Goal: Transaction & Acquisition: Purchase product/service

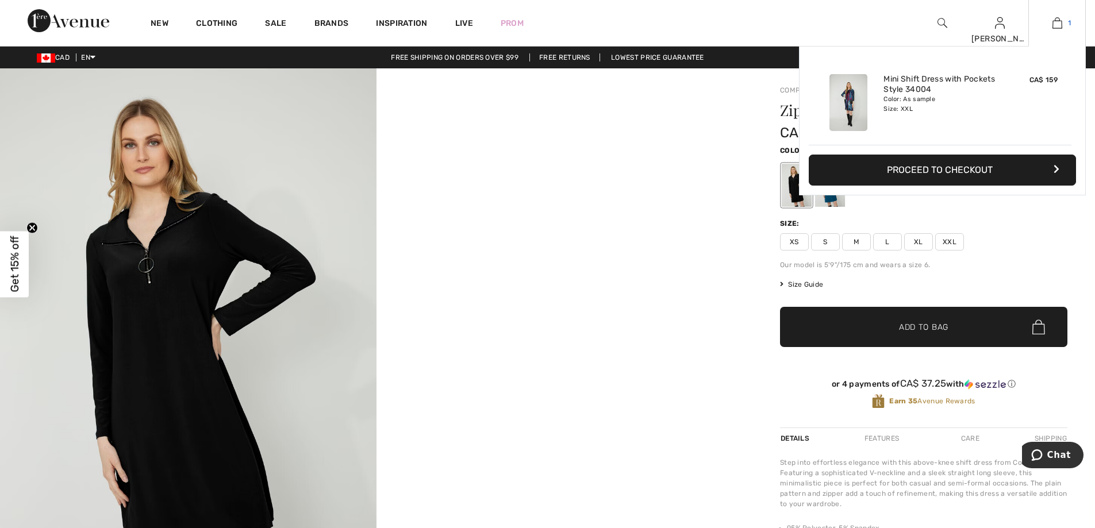
click at [1059, 21] on img at bounding box center [1058, 23] width 10 height 14
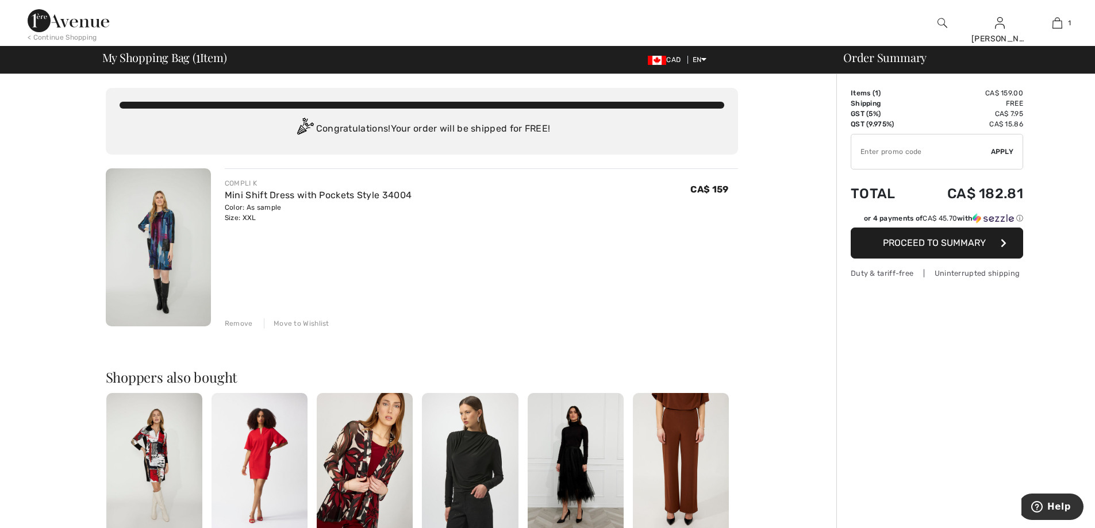
click at [156, 232] on img at bounding box center [158, 247] width 105 height 158
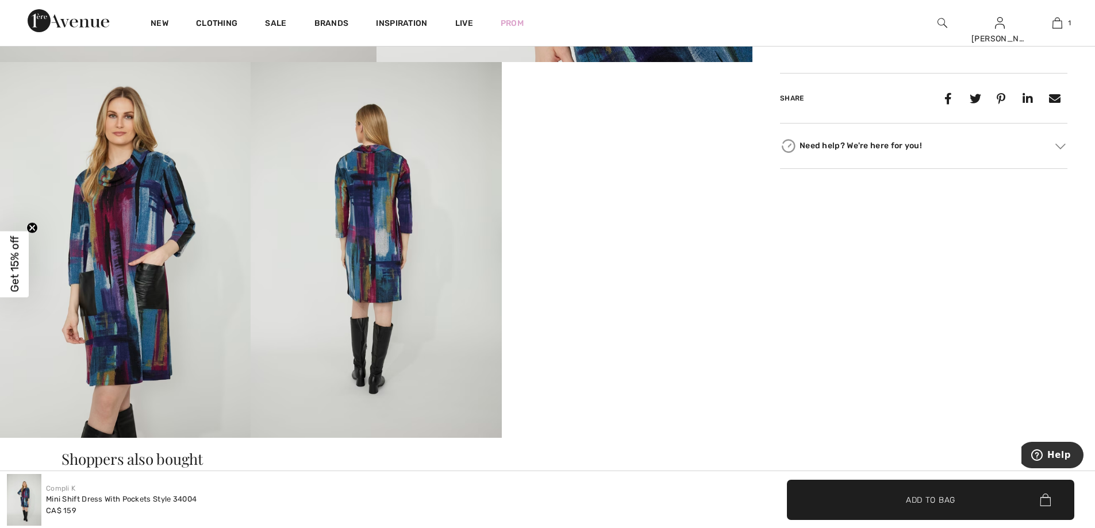
scroll to position [575, 0]
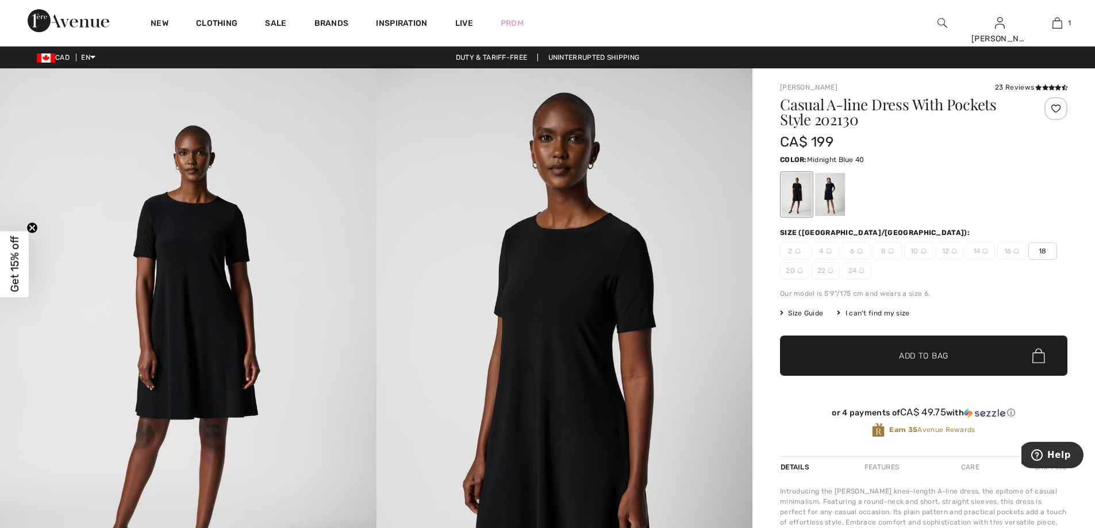
click at [830, 214] on div at bounding box center [830, 194] width 30 height 43
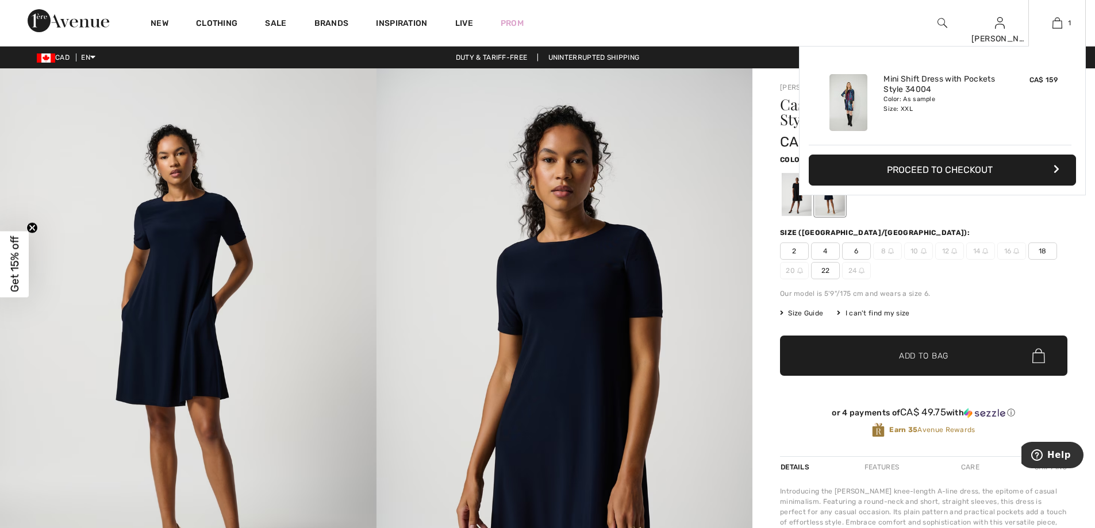
click at [922, 169] on button "Proceed to Checkout" at bounding box center [942, 170] width 267 height 31
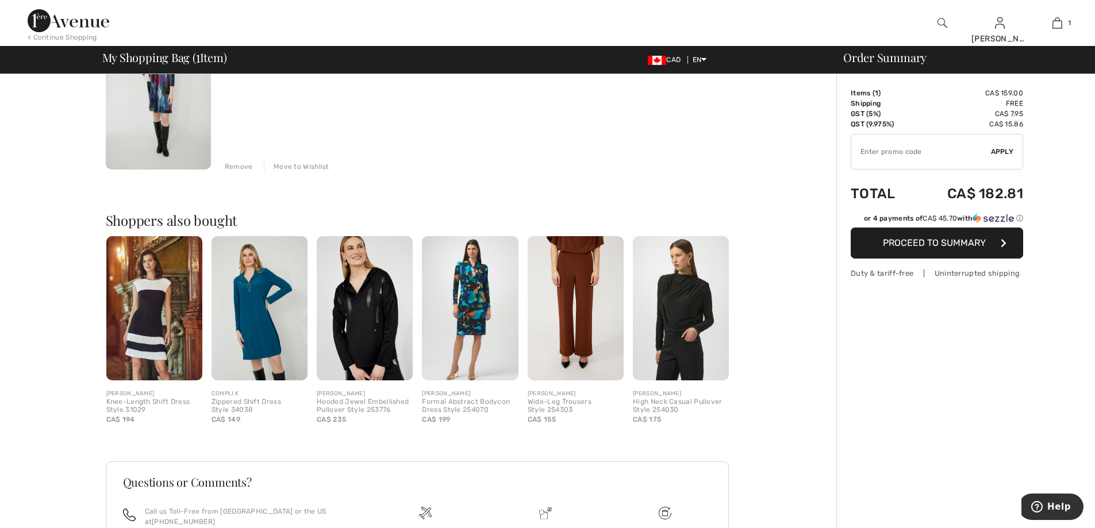
scroll to position [172, 0]
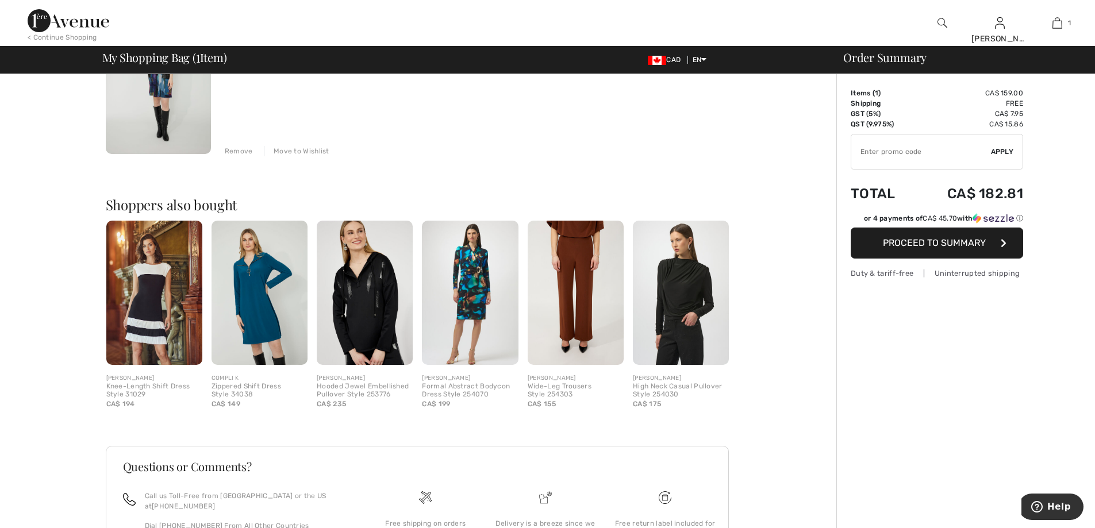
click at [133, 298] on img at bounding box center [154, 293] width 96 height 144
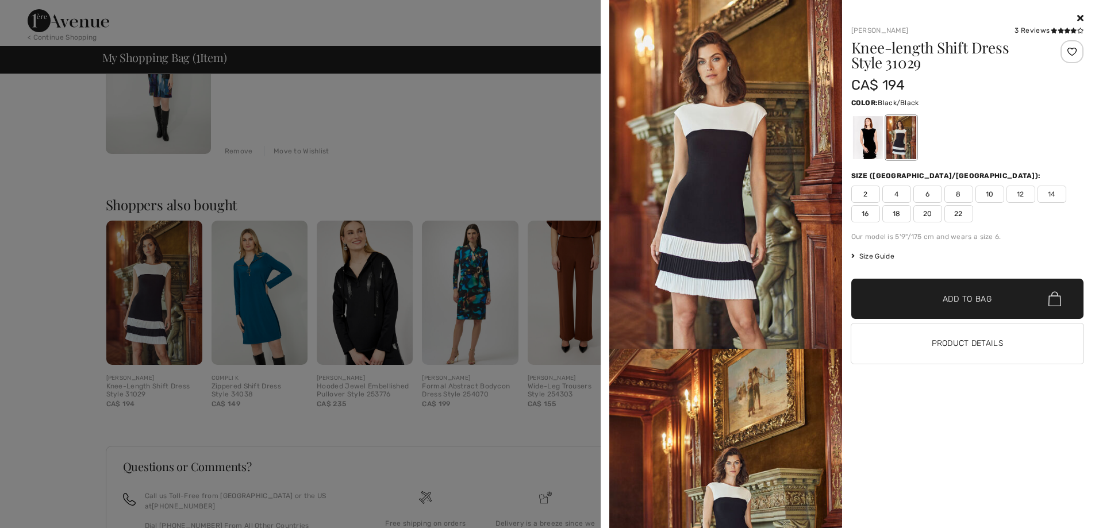
click at [863, 145] on div at bounding box center [868, 137] width 30 height 43
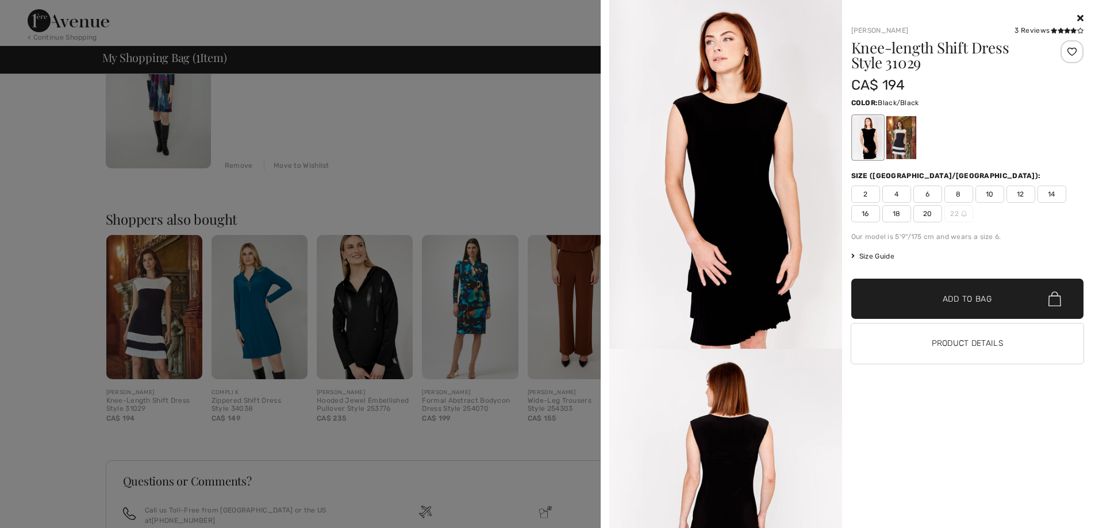
scroll to position [156, 0]
click at [910, 144] on div at bounding box center [901, 137] width 30 height 43
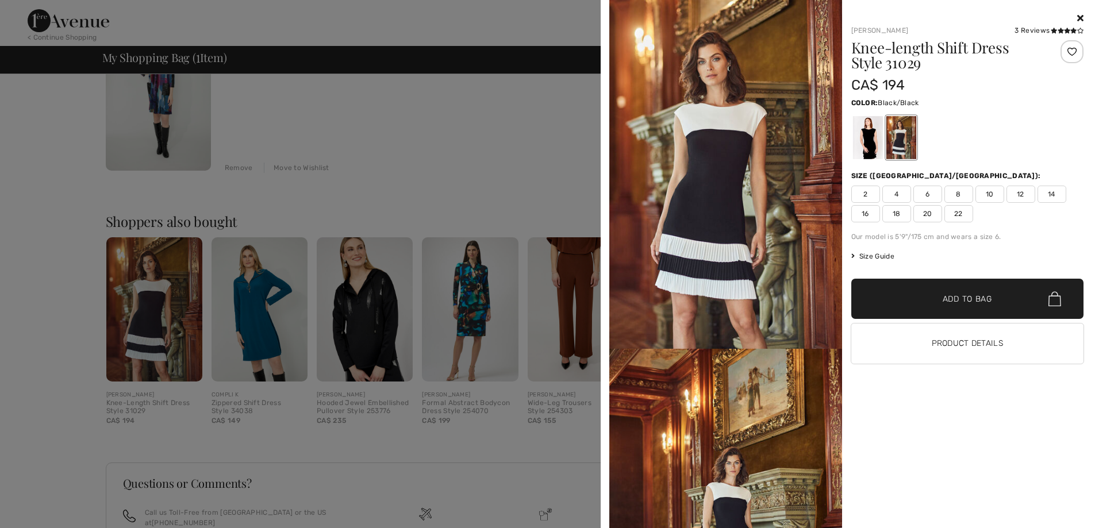
click at [874, 147] on div at bounding box center [868, 137] width 30 height 43
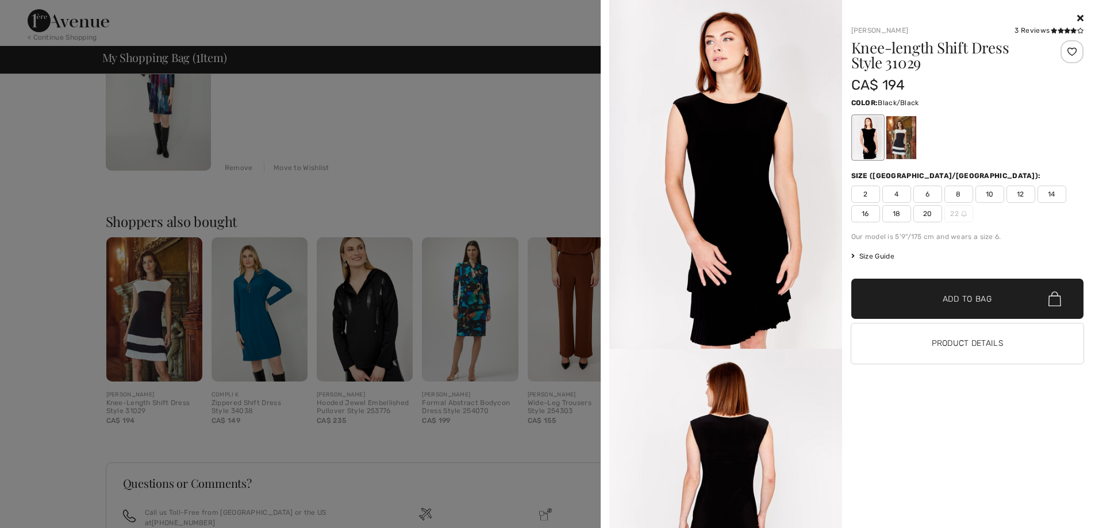
click at [364, 138] on div at bounding box center [547, 264] width 1095 height 528
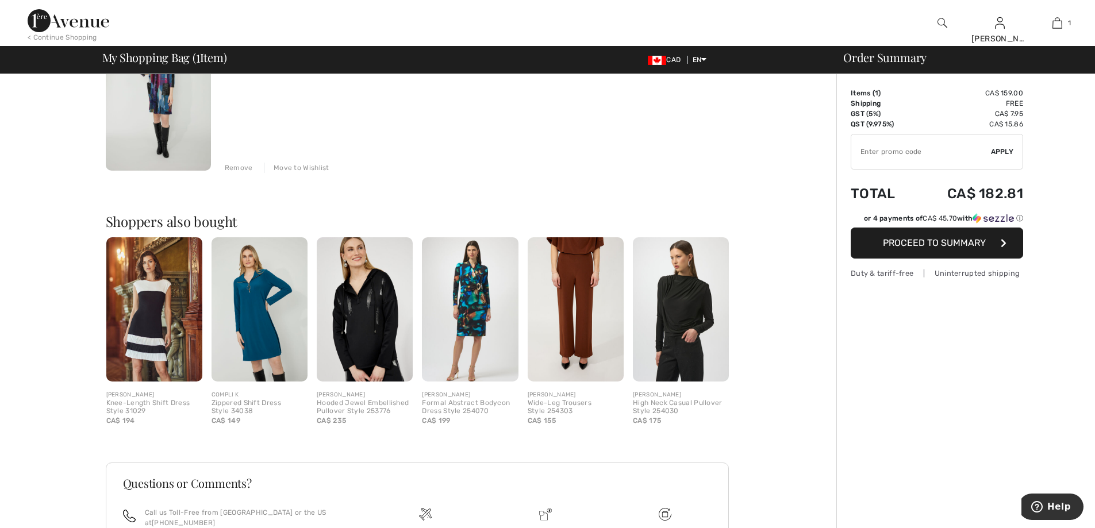
click at [932, 249] on button "Proceed to Summary" at bounding box center [937, 243] width 172 height 31
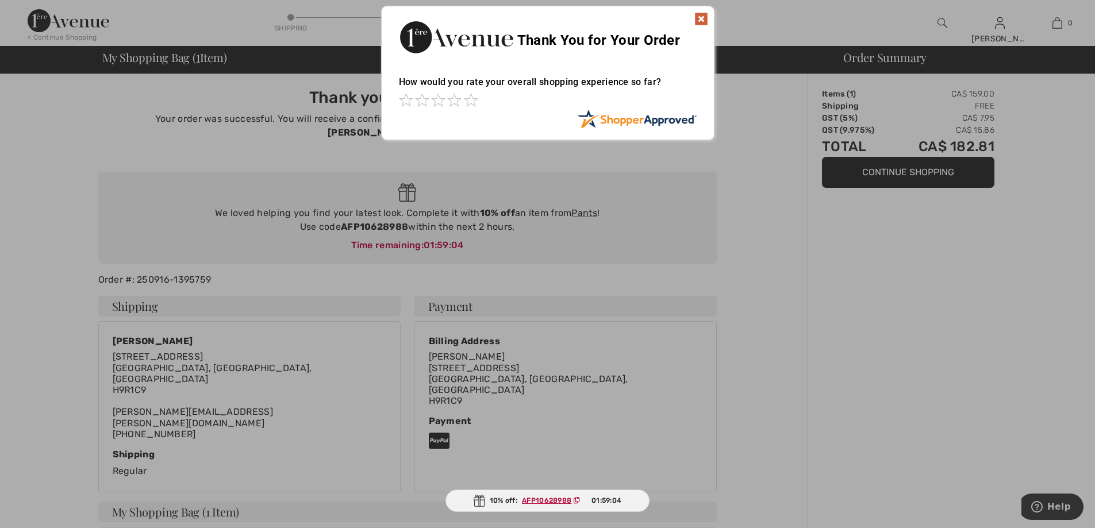
drag, startPoint x: 410, startPoint y: 211, endPoint x: 353, endPoint y: 213, distance: 56.9
click at [354, 213] on div at bounding box center [547, 264] width 1095 height 528
click at [348, 210] on div at bounding box center [547, 264] width 1095 height 528
drag, startPoint x: 340, startPoint y: 216, endPoint x: 380, endPoint y: 212, distance: 40.4
click at [373, 212] on div at bounding box center [547, 264] width 1095 height 528
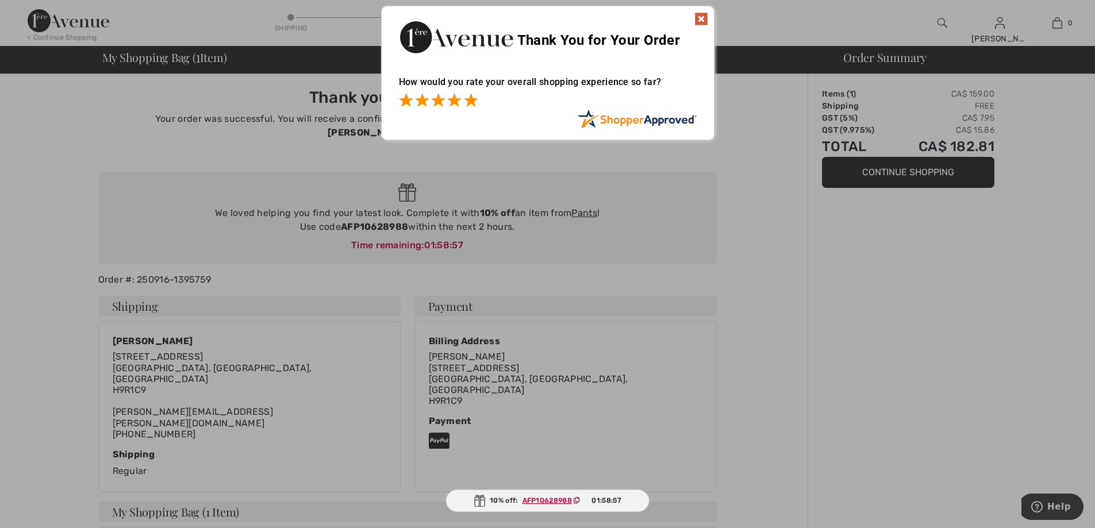
click at [475, 99] on span at bounding box center [471, 100] width 14 height 14
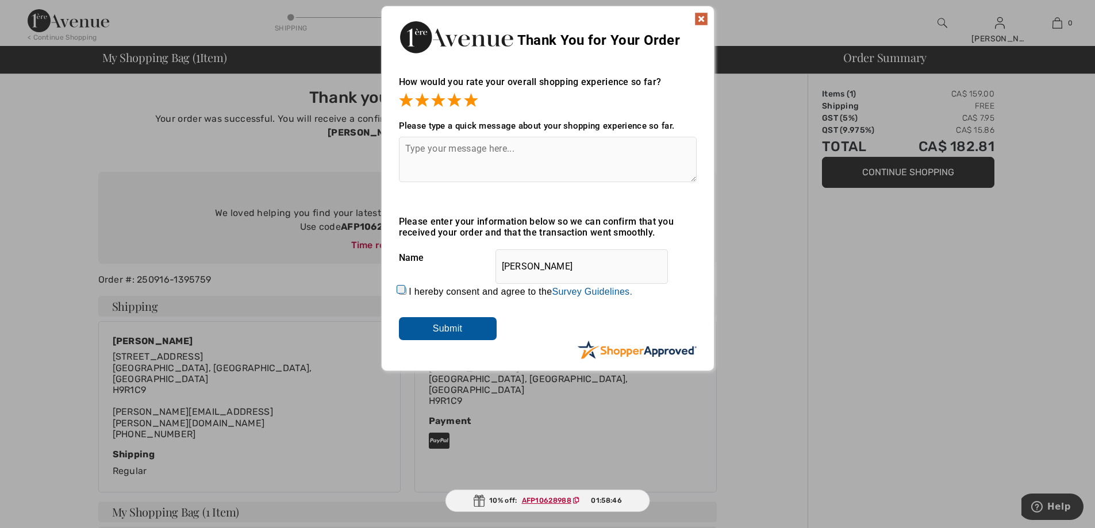
click at [706, 18] on img at bounding box center [701, 19] width 14 height 14
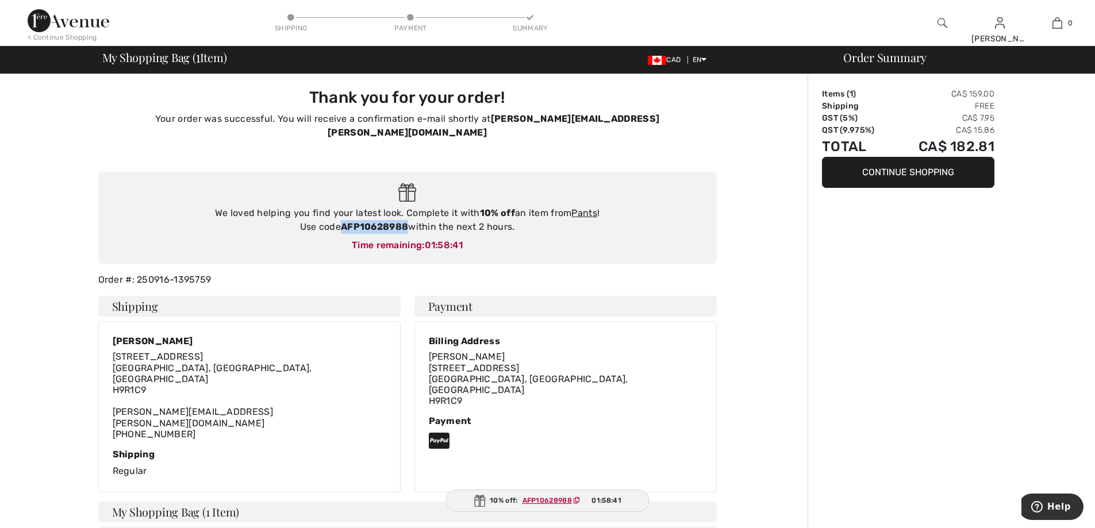
drag, startPoint x: 341, startPoint y: 211, endPoint x: 409, endPoint y: 213, distance: 67.3
click at [409, 213] on div "We loved helping you find your latest look. Complete it with 10% off an item fr…" at bounding box center [408, 220] width 596 height 28
click at [605, 245] on div "We loved helping you find your latest look. Complete it with 10% off an item fr…" at bounding box center [407, 218] width 619 height 93
